Goal: Go to known website: Go to known website

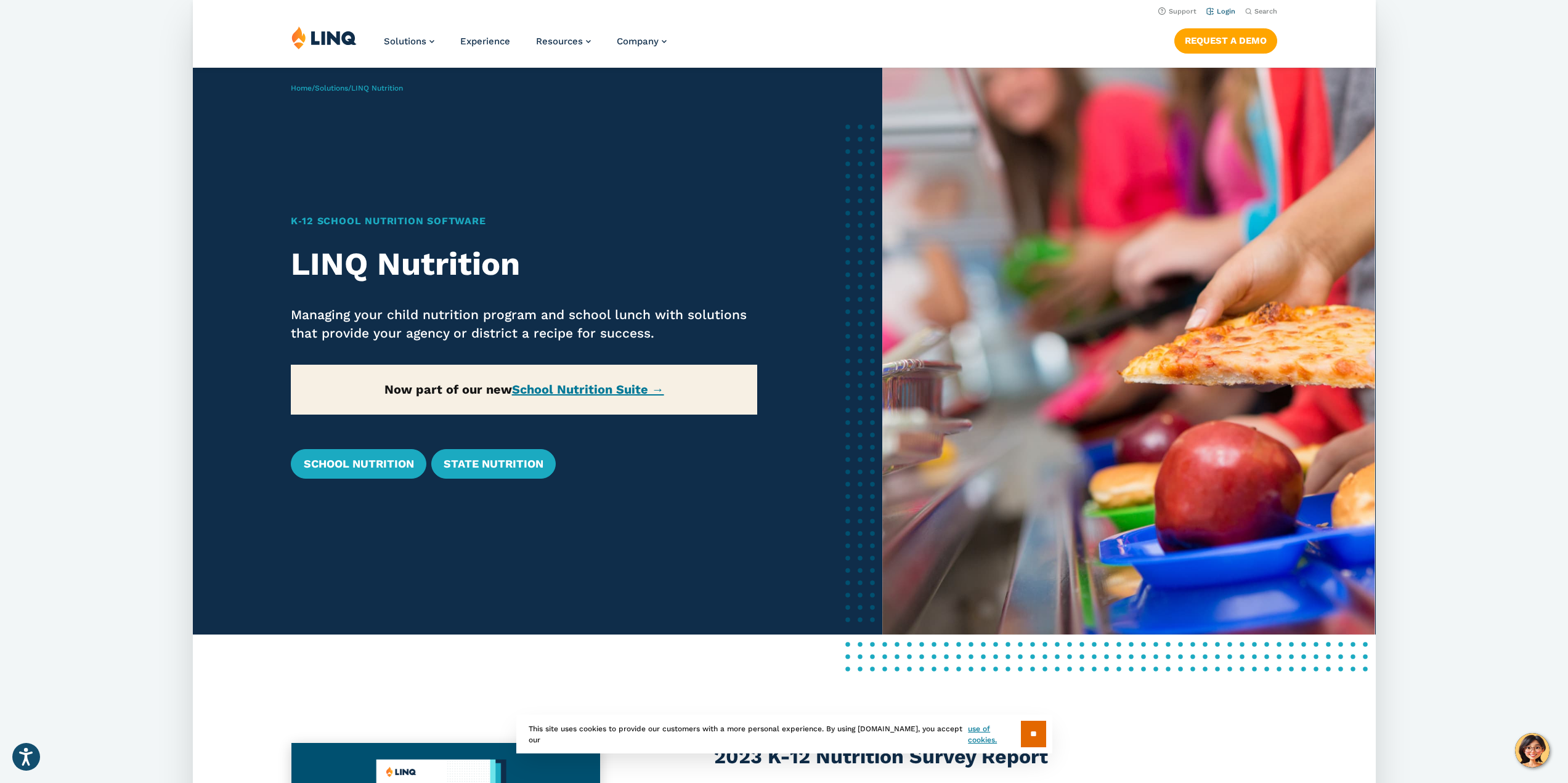
click at [1225, 10] on link "Login" at bounding box center [1220, 11] width 29 height 8
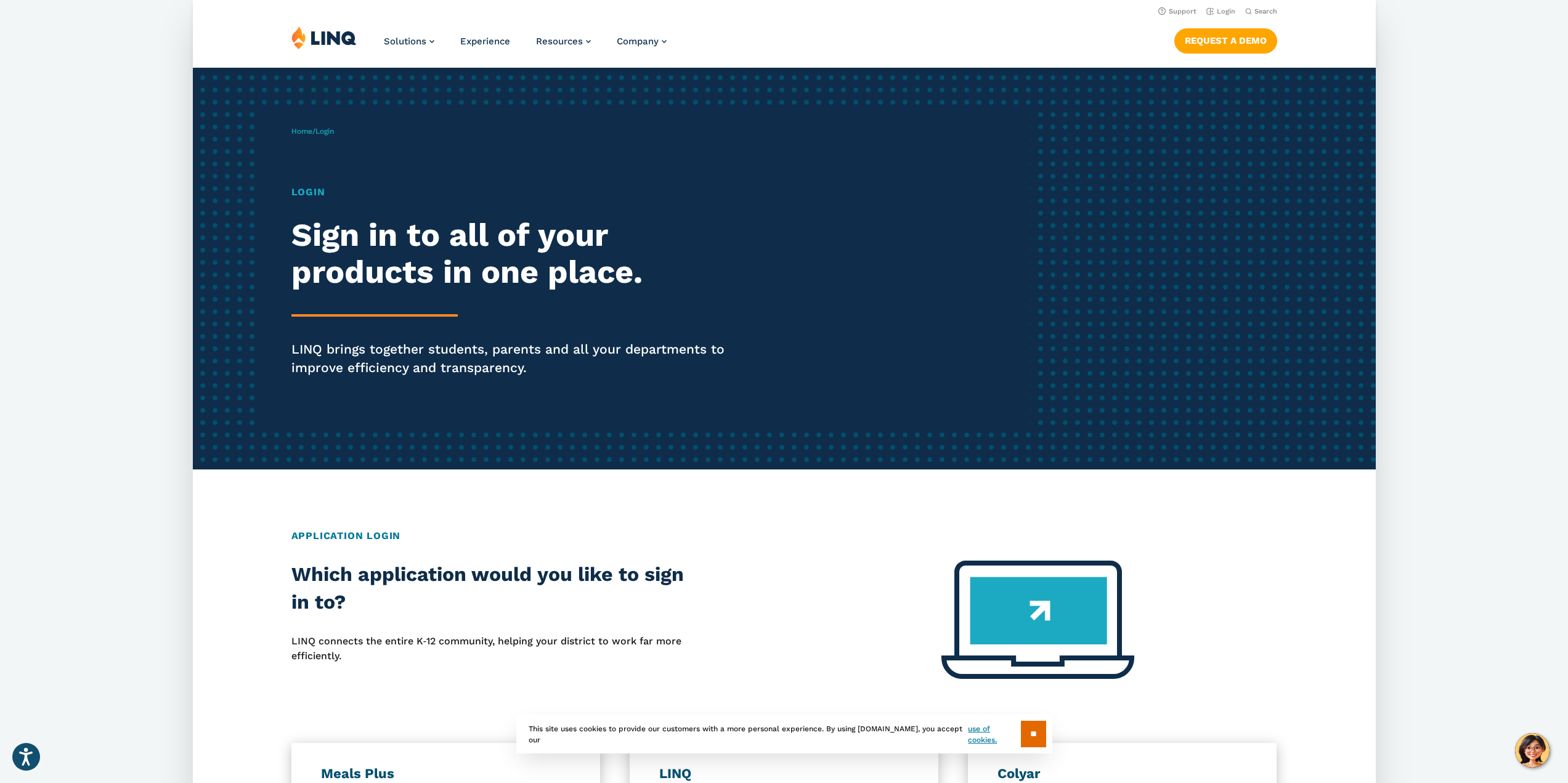
click at [312, 193] on h1 "Login" at bounding box center [519, 192] width 456 height 15
click at [314, 128] on span "Home / Login" at bounding box center [312, 131] width 43 height 9
click at [339, 167] on div "Home / Login Login Sign in to all of your products in one place. LINQ brings to…" at bounding box center [661, 269] width 740 height 315
click at [332, 298] on div "Login Sign in to all of your products in one place. LINQ brings together studen…" at bounding box center [519, 298] width 456 height 226
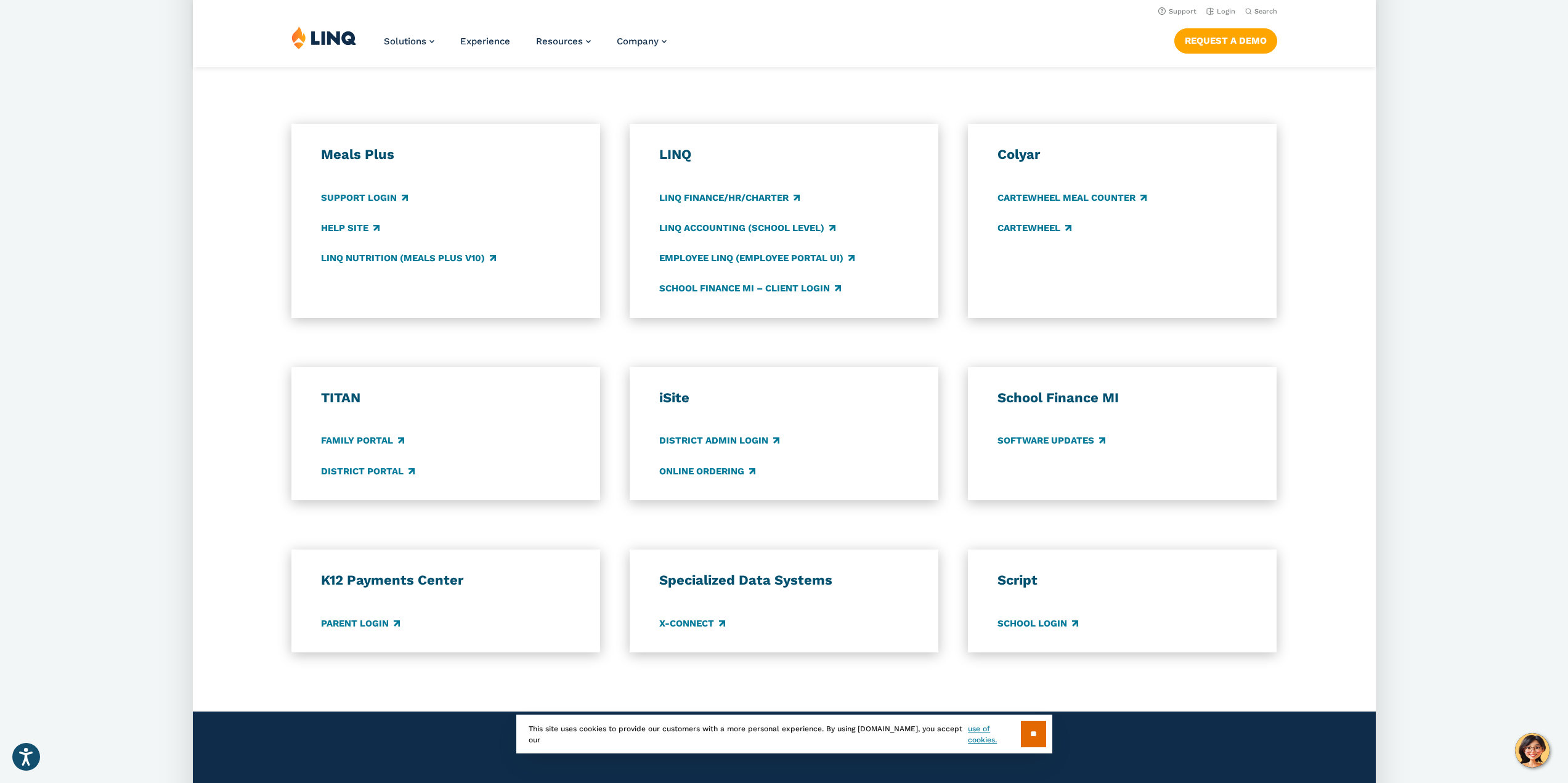
scroll to position [616, 0]
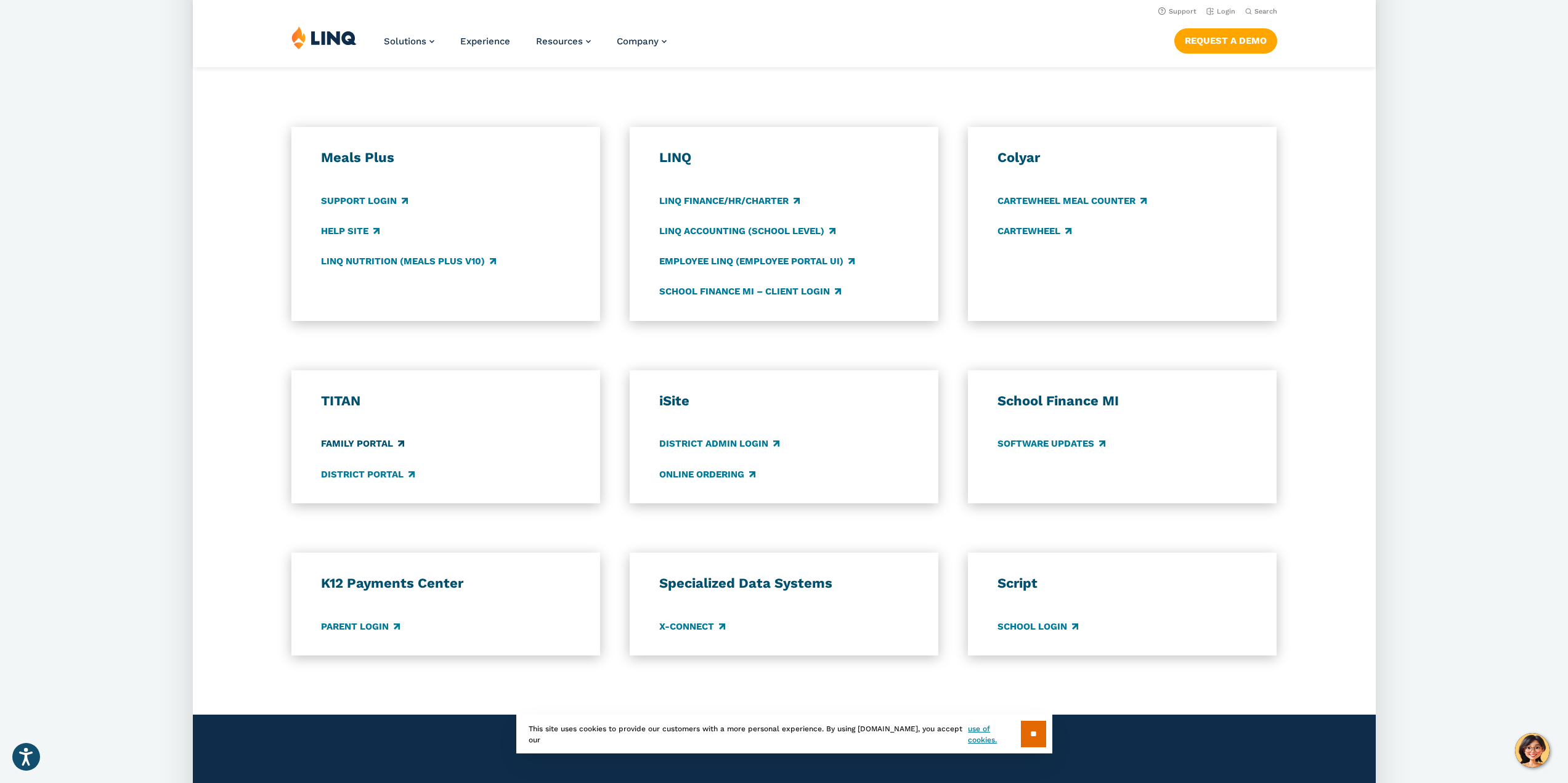
click at [365, 445] on link "Family Portal" at bounding box center [362, 444] width 83 height 14
